Goal: Information Seeking & Learning: Learn about a topic

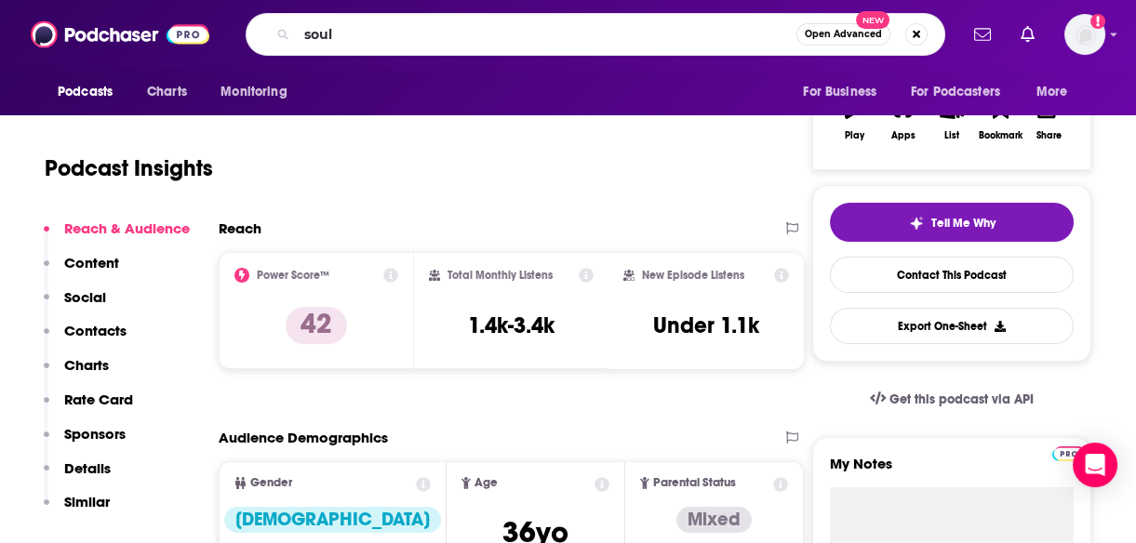
scroll to position [317, 0]
type input "soul aligned self care"
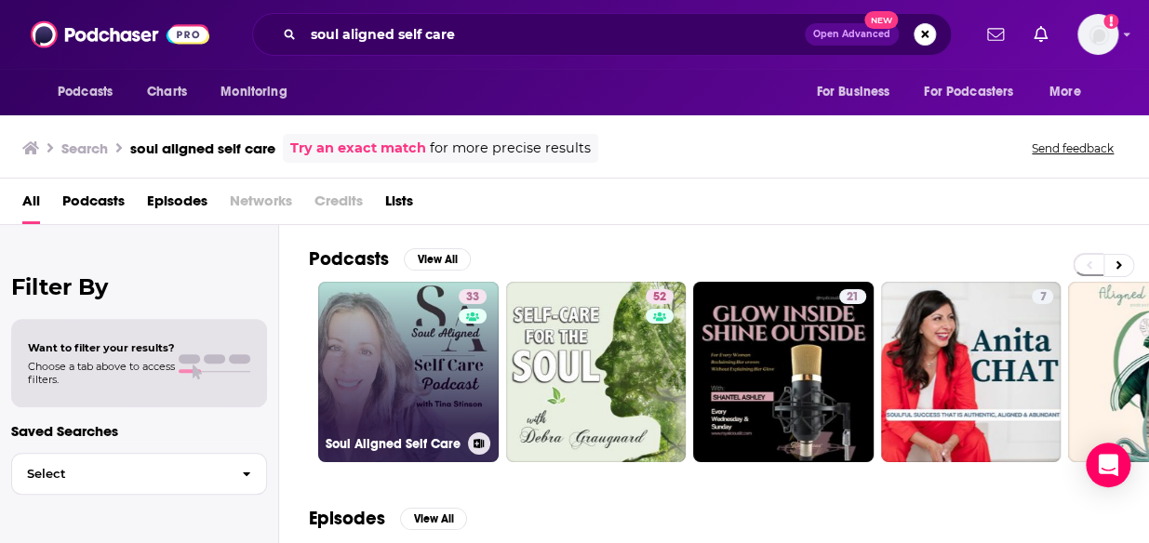
click at [404, 330] on link "33 Soul Aligned Self Care" at bounding box center [408, 372] width 181 height 181
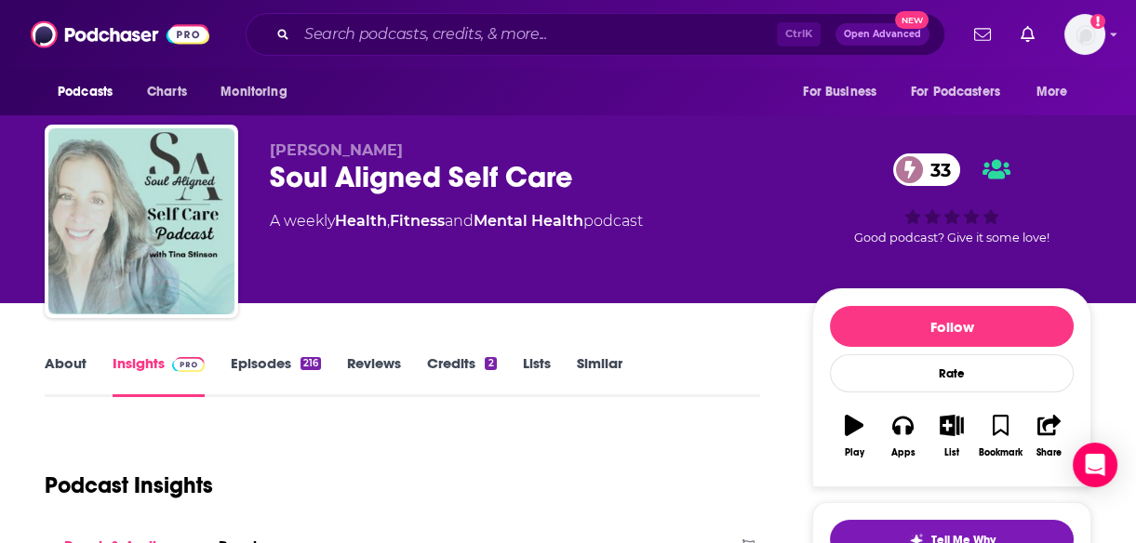
scroll to position [244, 0]
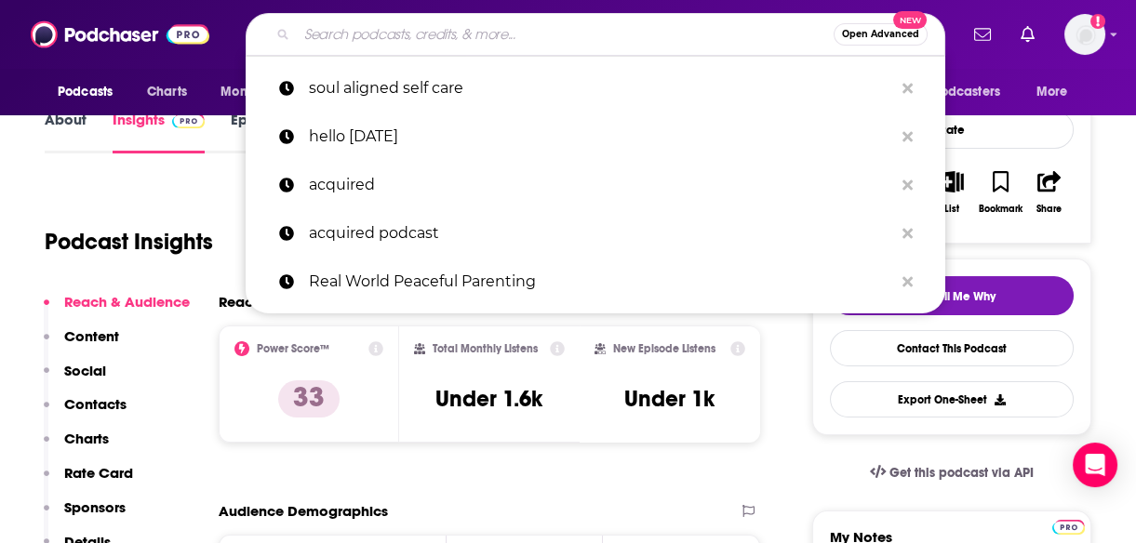
click at [371, 21] on input "Search podcasts, credits, & more..." at bounding box center [565, 35] width 537 height 30
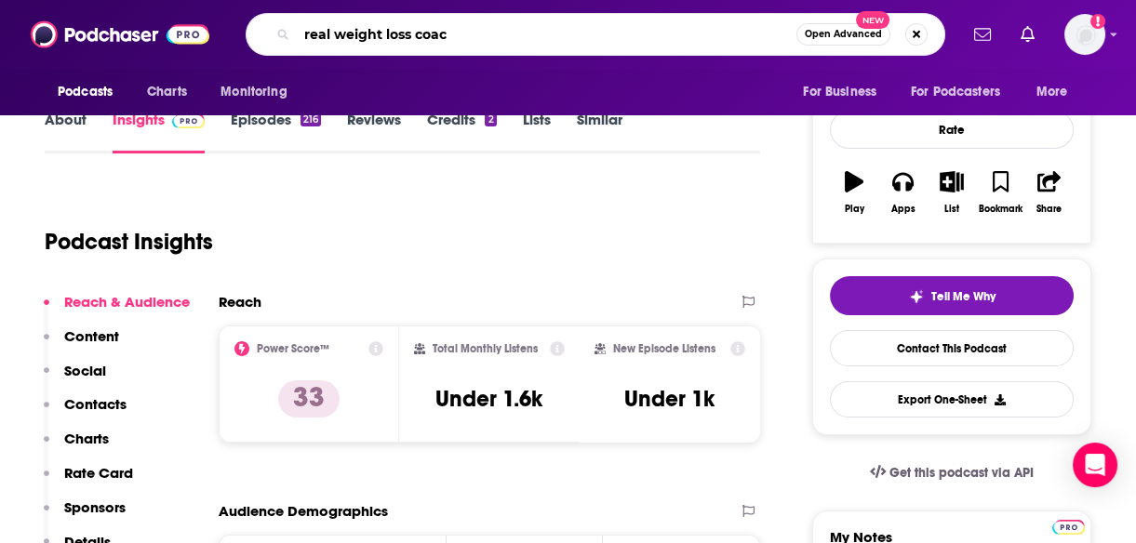
type input "real weight loss coach"
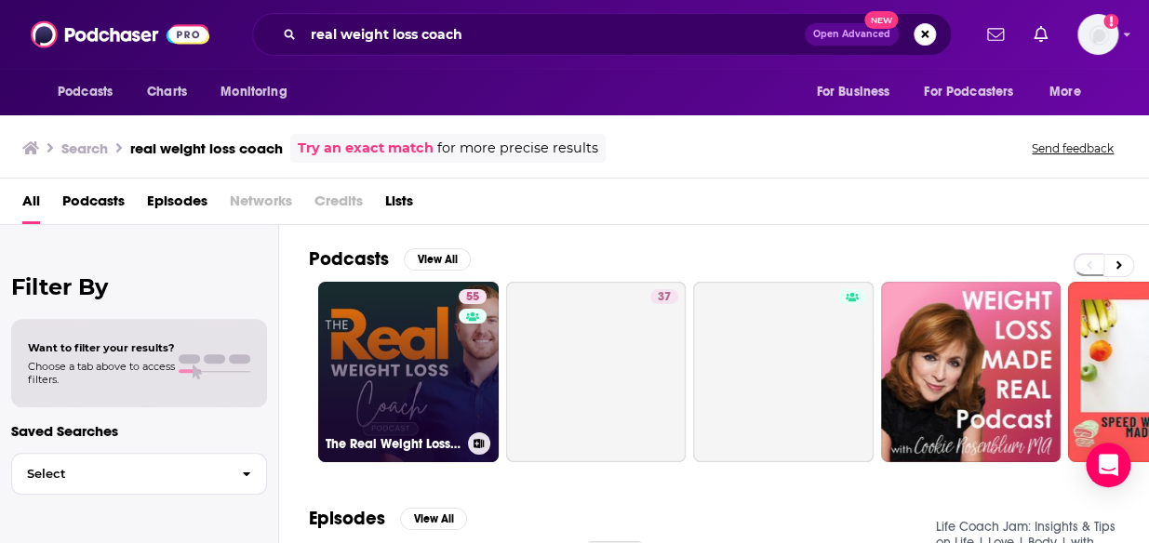
click at [391, 346] on link "55 The Real Weight Loss Coach" at bounding box center [408, 372] width 181 height 181
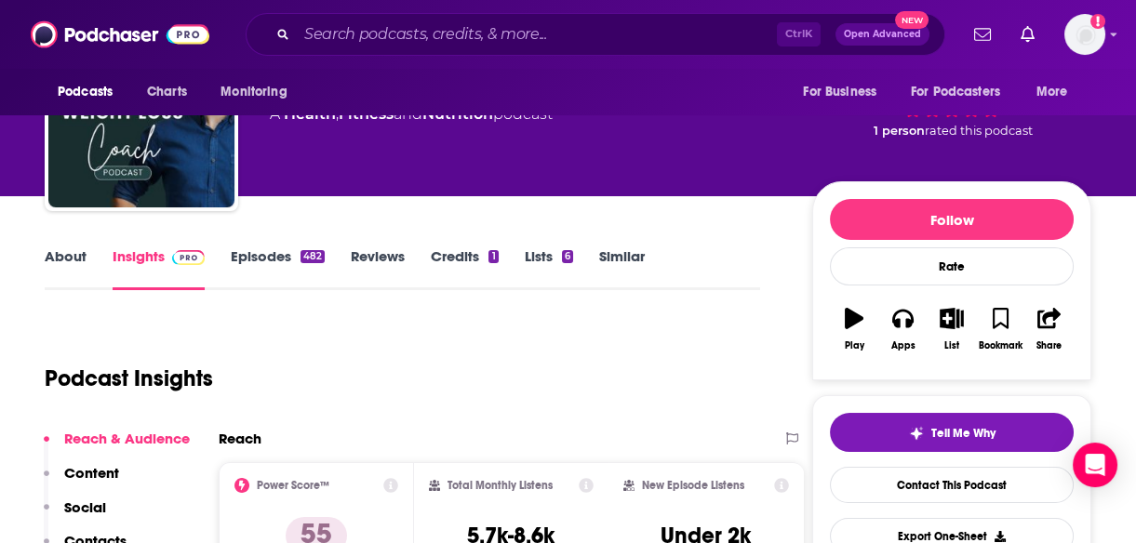
scroll to position [233, 0]
